Goal: Obtain resource: Obtain resource

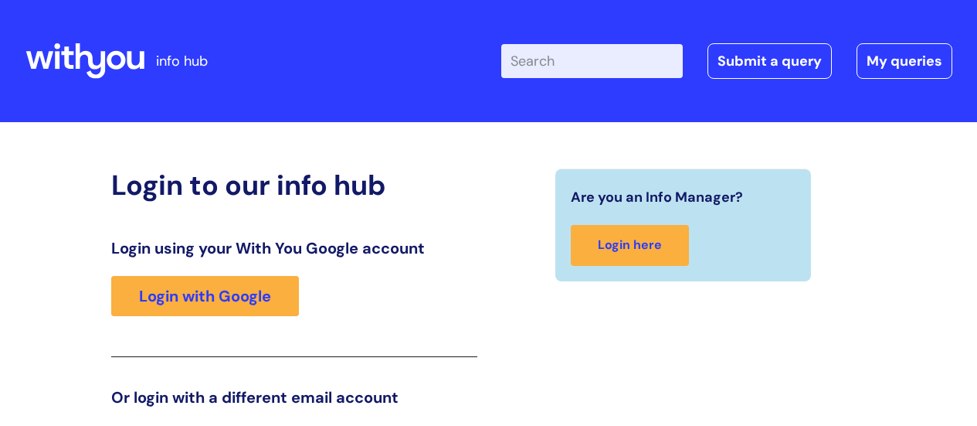
scroll to position [236, 0]
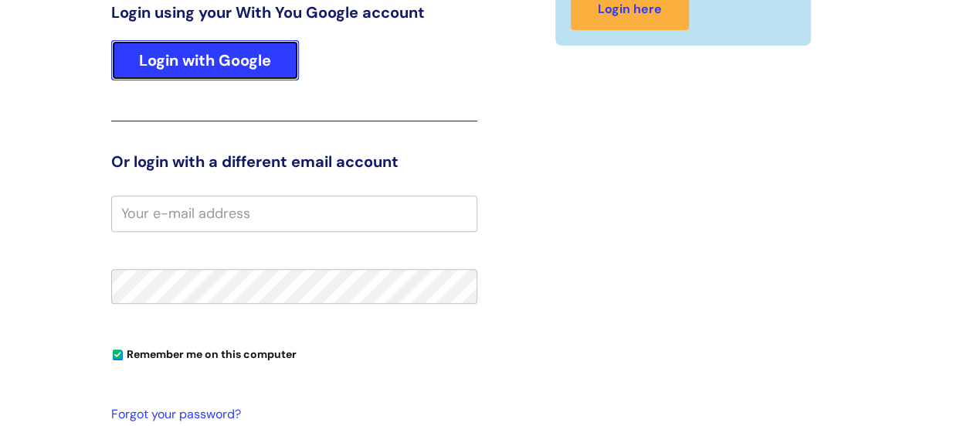
click at [197, 66] on link "Login with Google" at bounding box center [205, 60] width 188 height 40
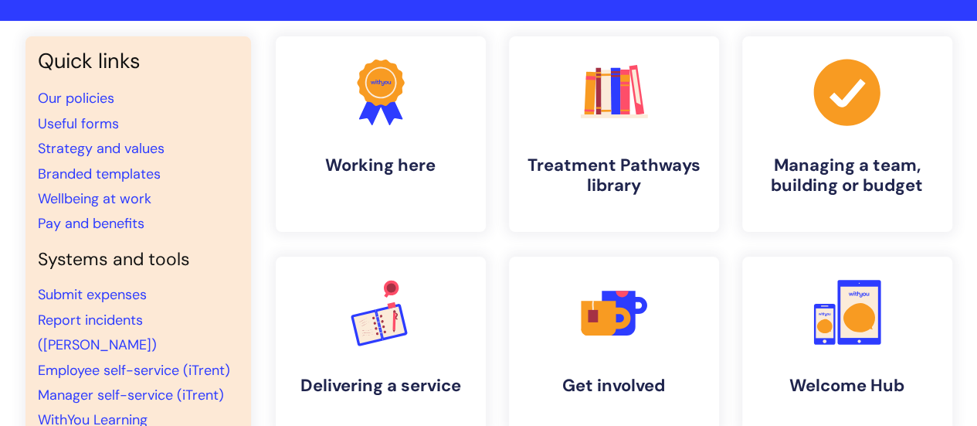
scroll to position [151, 0]
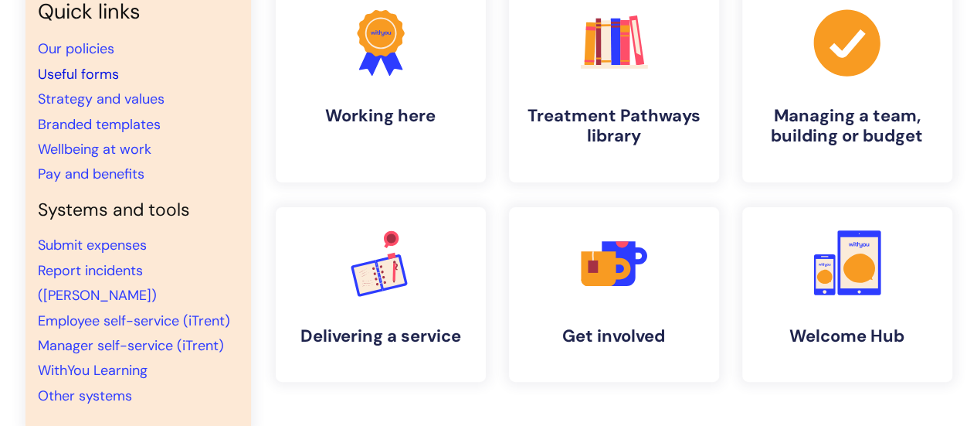
click at [60, 75] on link "Useful forms" at bounding box center [78, 74] width 81 height 19
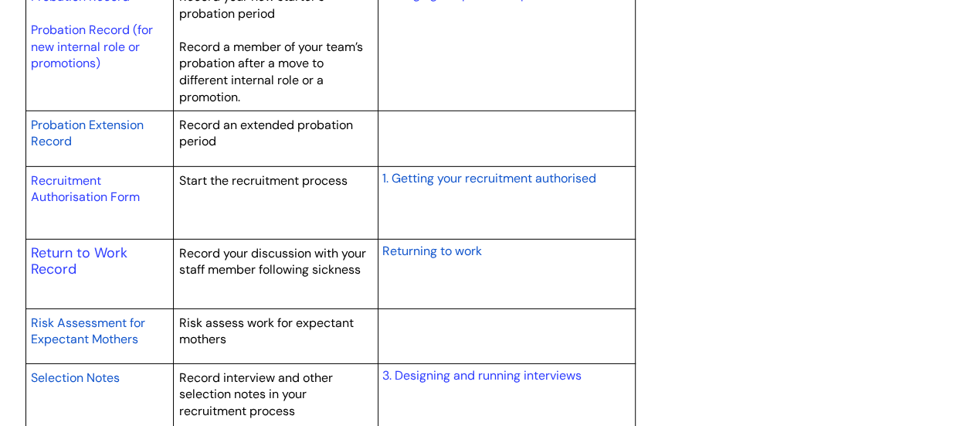
scroll to position [2288, 0]
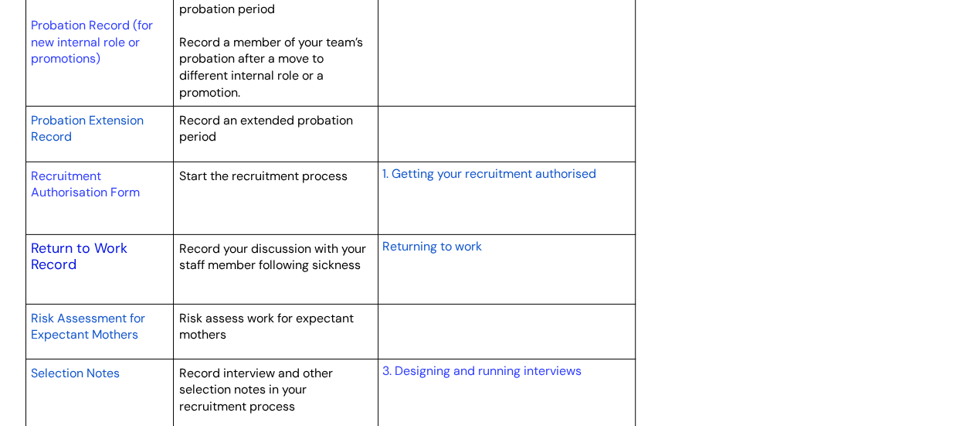
click at [73, 242] on link "Return to Work Record" at bounding box center [79, 257] width 97 height 36
